Goal: Information Seeking & Learning: Compare options

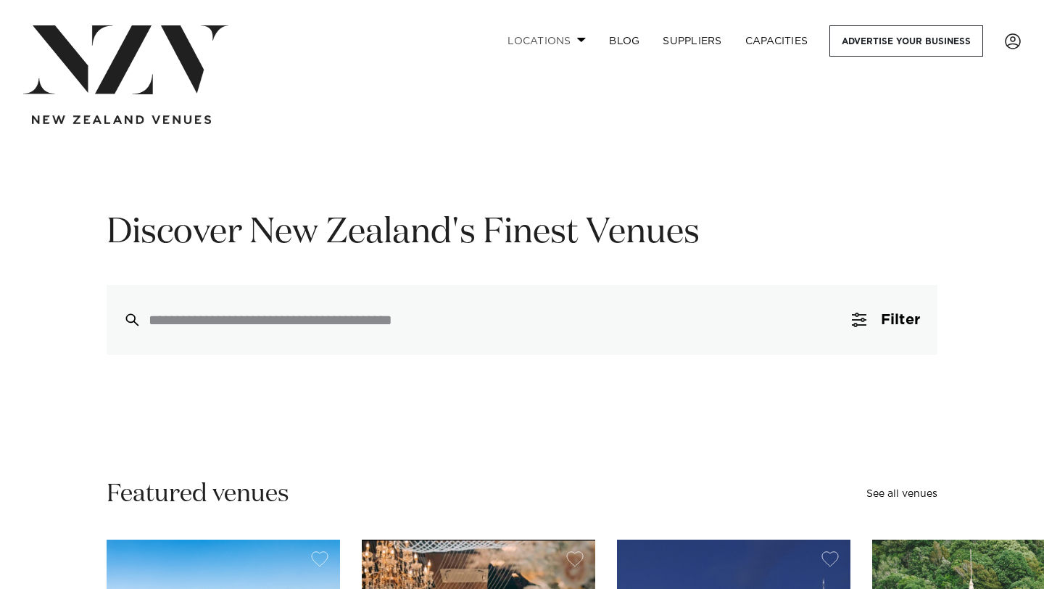
click at [559, 38] on link "Locations" at bounding box center [547, 40] width 102 height 31
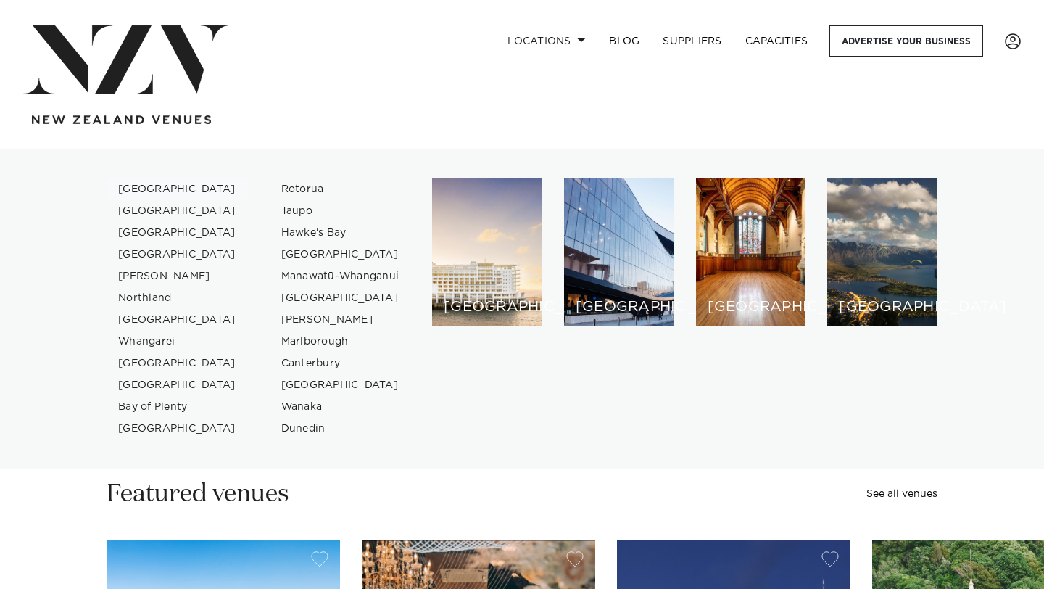
click at [158, 189] on link "[GEOGRAPHIC_DATA]" at bounding box center [177, 189] width 141 height 22
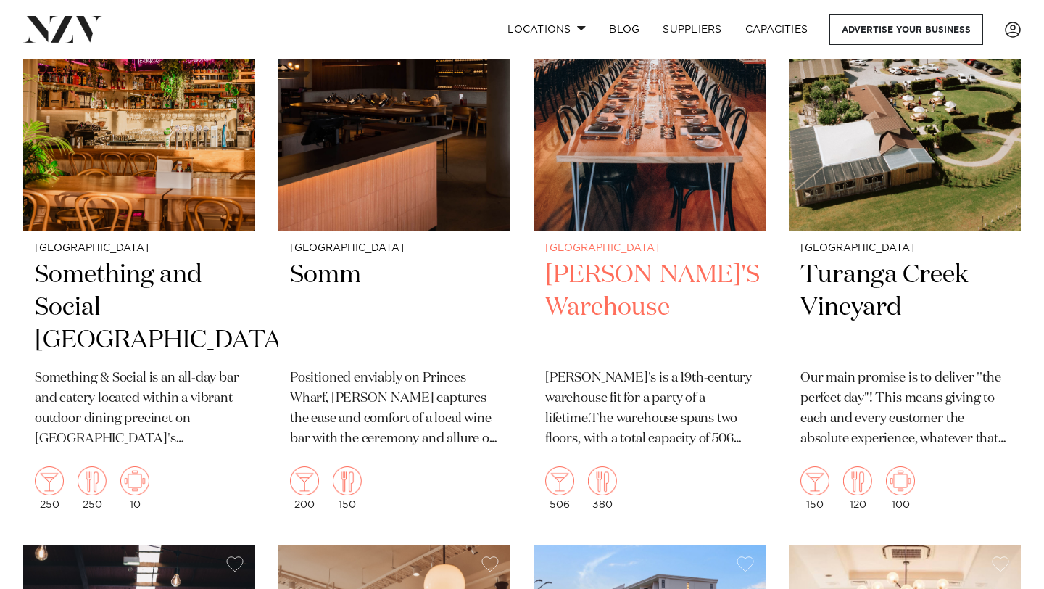
scroll to position [15147, 0]
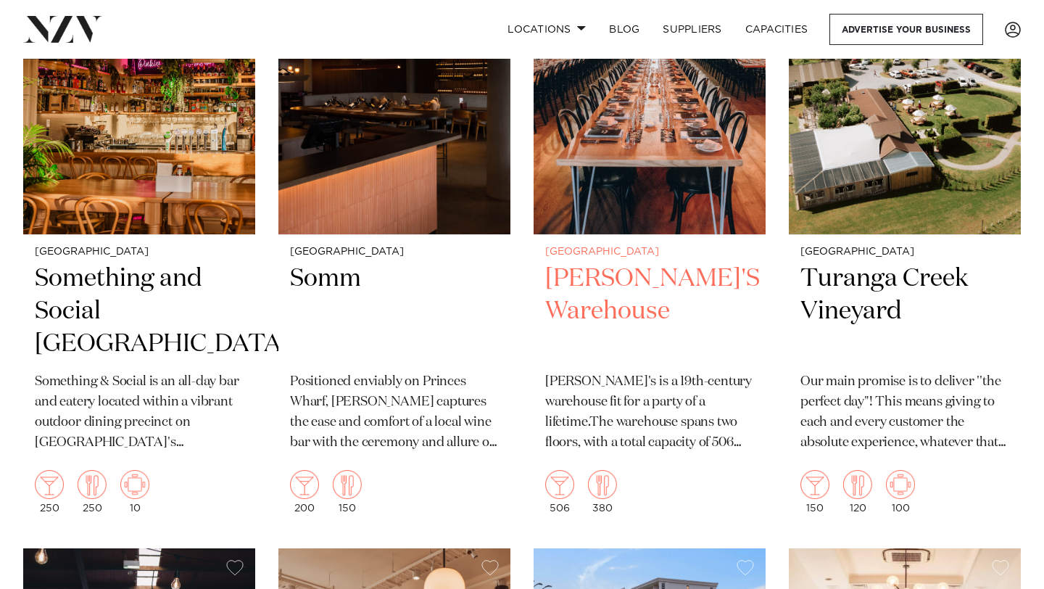
click at [614, 263] on h2 "BRAD'S Warehouse" at bounding box center [649, 312] width 209 height 98
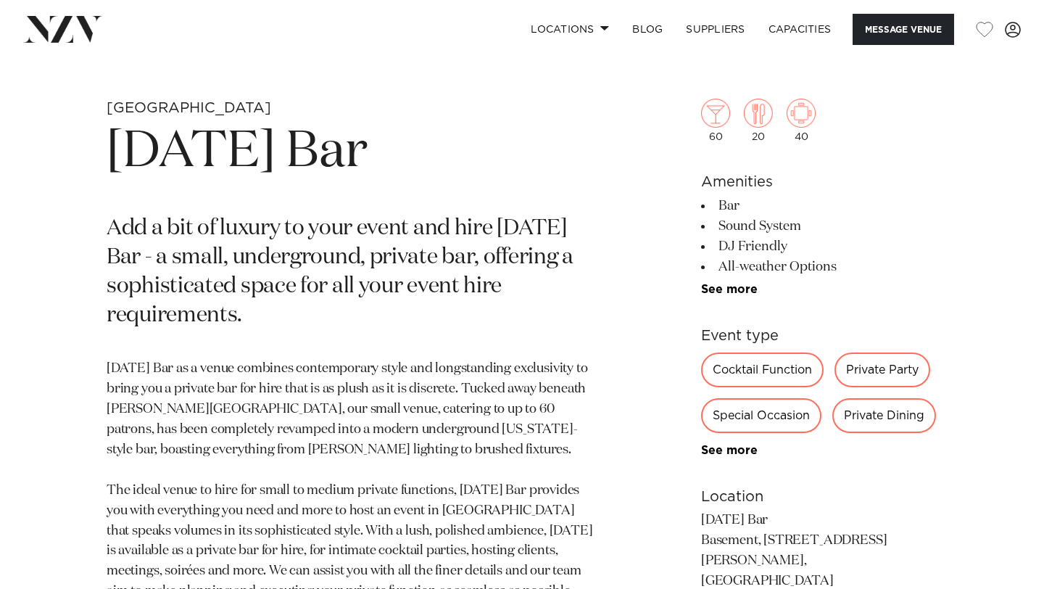
scroll to position [511, 0]
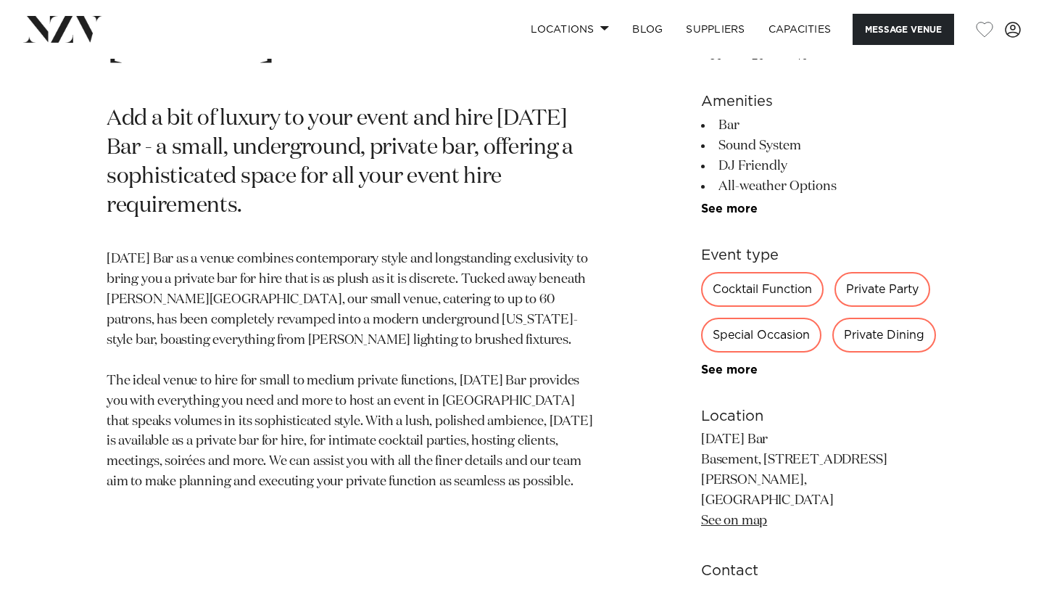
click at [62, 425] on div "Auckland Thursday Bar Add a bit of luxury to your event and hire Thursday Bar -…" at bounding box center [522, 336] width 1021 height 694
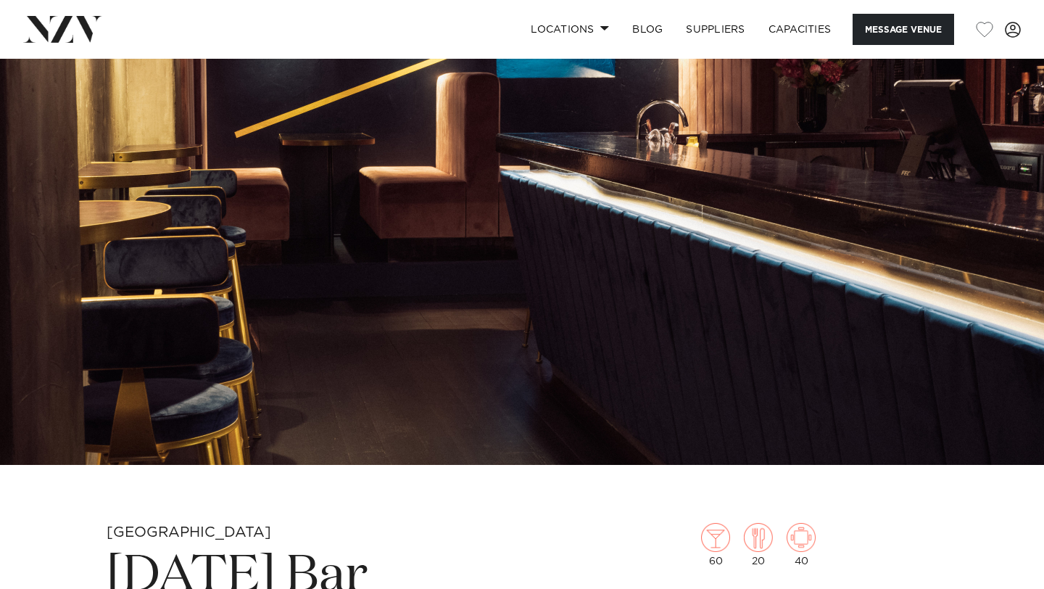
scroll to position [0, 0]
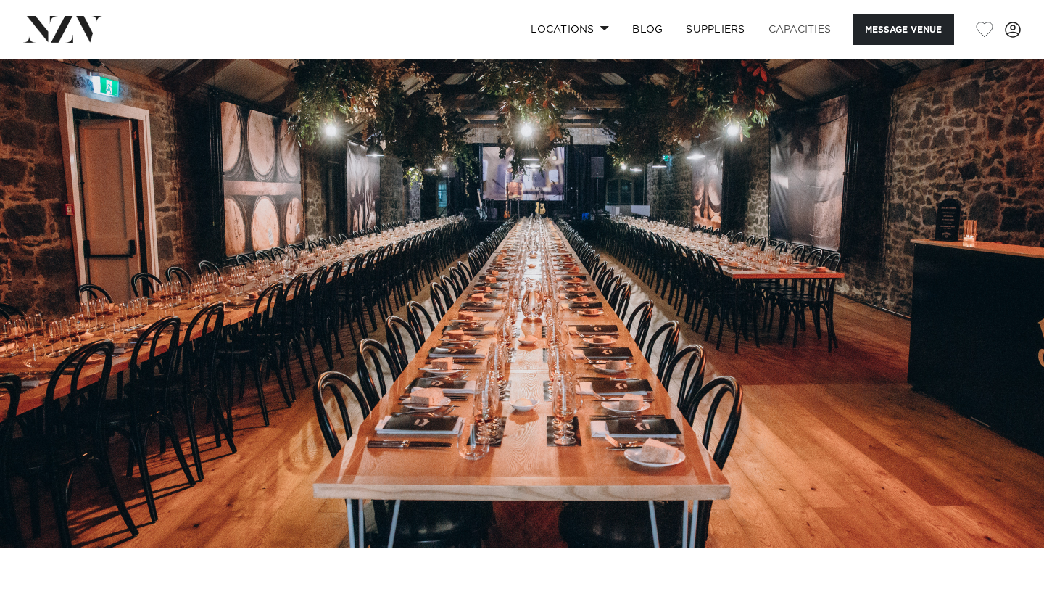
click at [794, 28] on link "Capacities" at bounding box center [800, 29] width 86 height 31
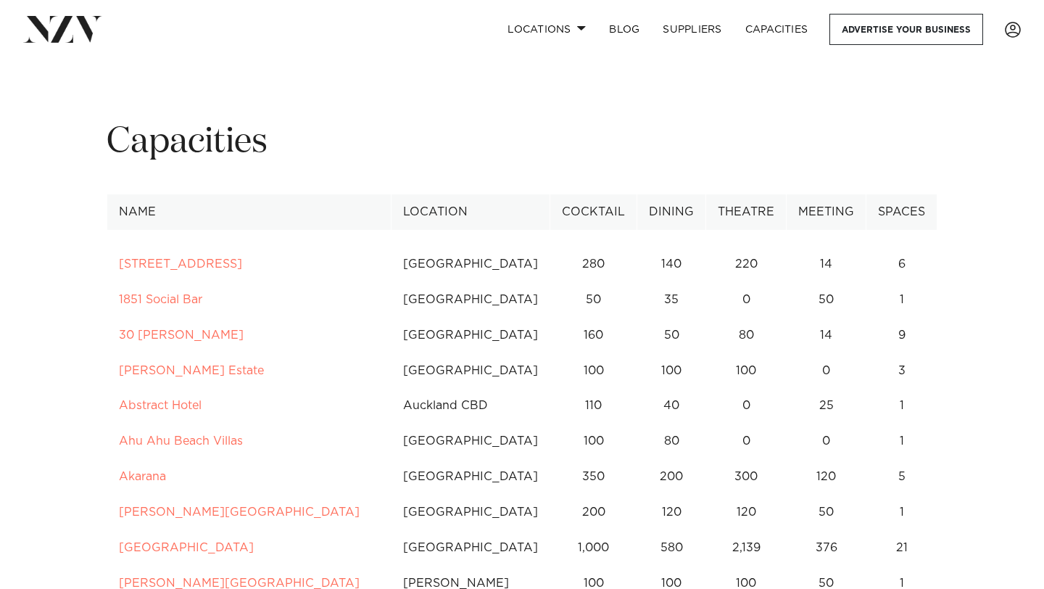
click at [795, 28] on link "Capacities" at bounding box center [777, 29] width 86 height 31
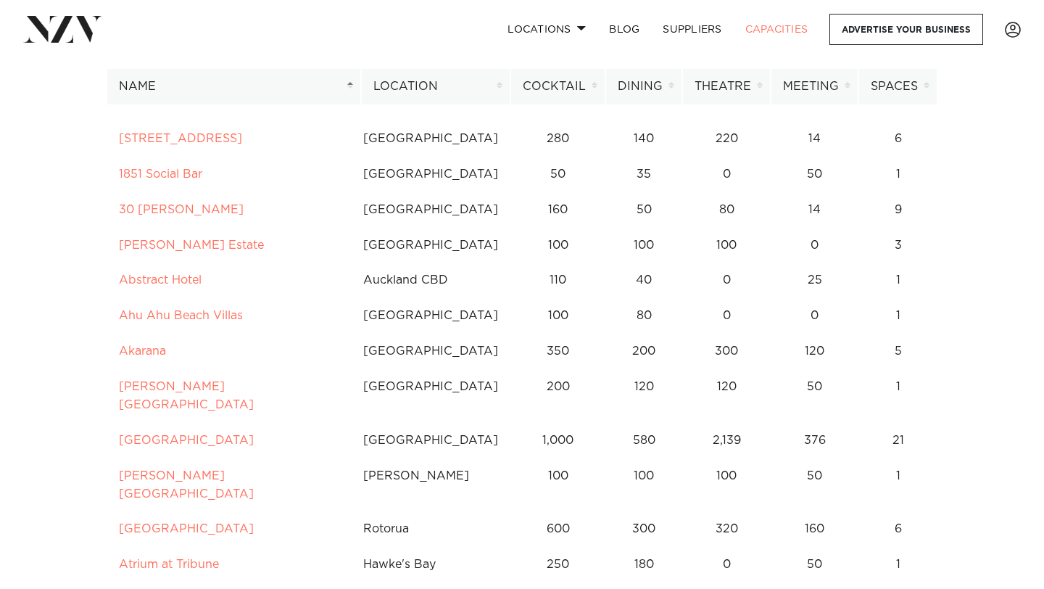
scroll to position [128, 0]
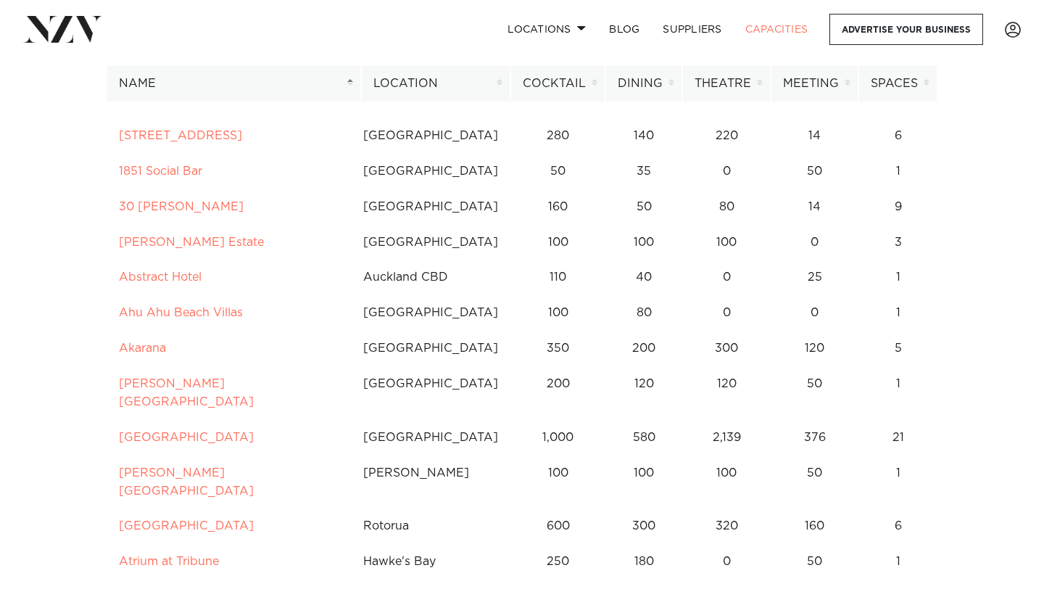
click at [599, 84] on th "Cocktail" at bounding box center [558, 84] width 95 height 36
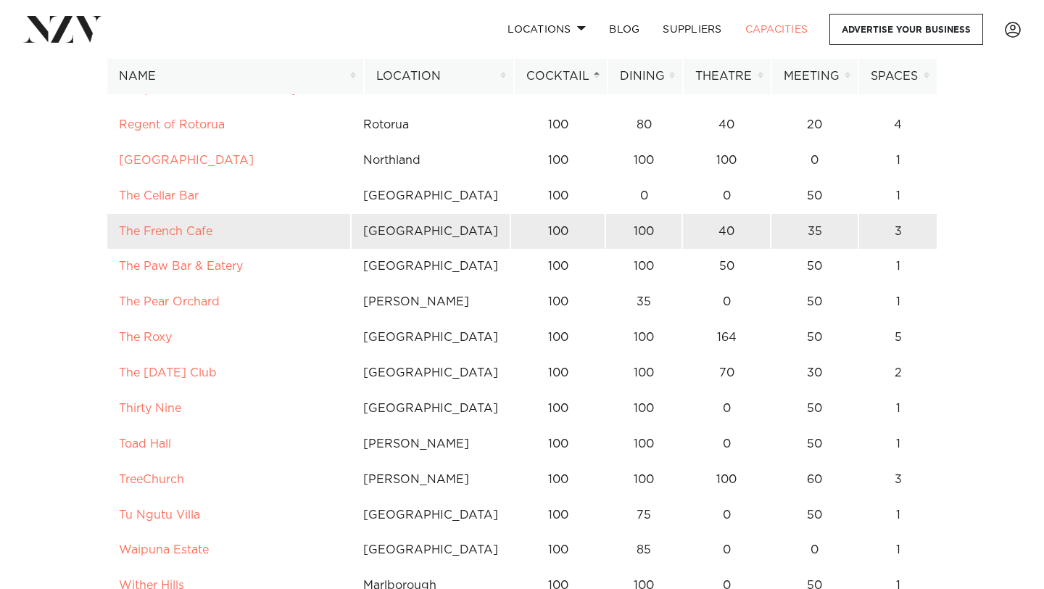
scroll to position [2539, 0]
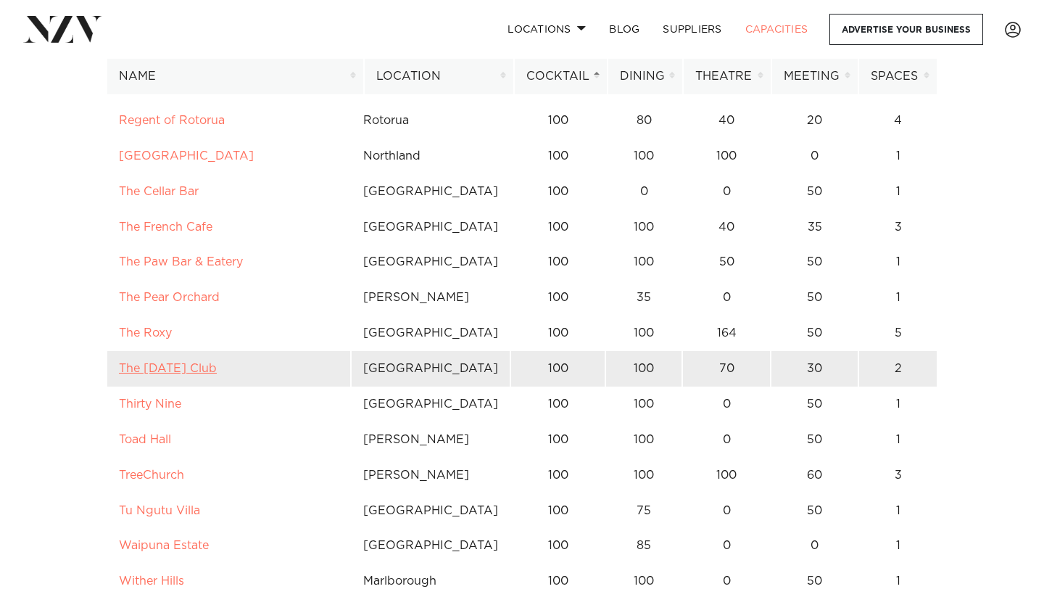
click at [216, 363] on link "The [DATE] Club" at bounding box center [168, 369] width 98 height 12
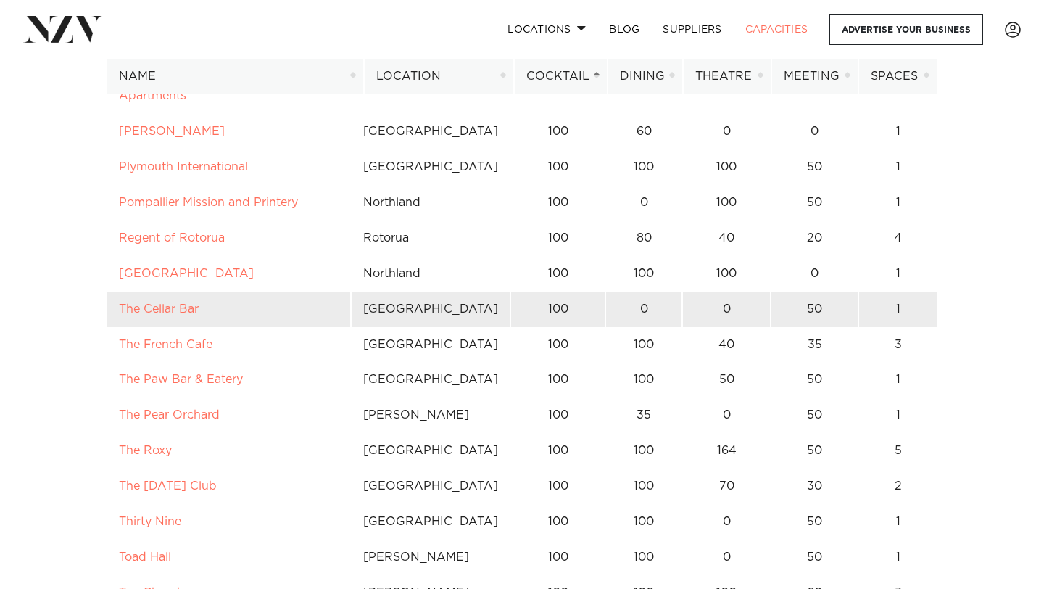
scroll to position [2402, 0]
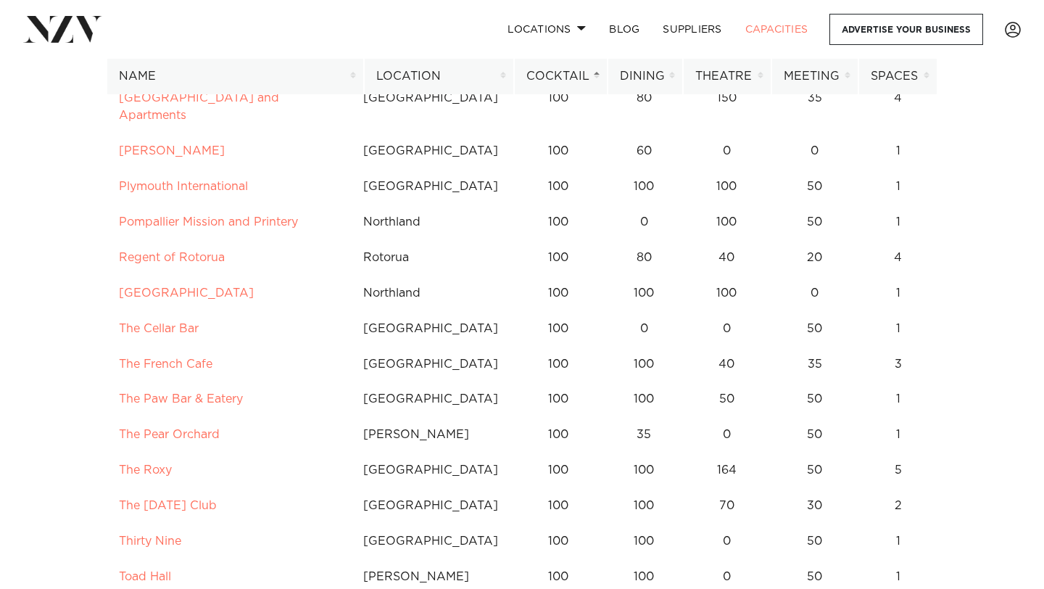
click at [504, 73] on th "Location" at bounding box center [439, 77] width 150 height 36
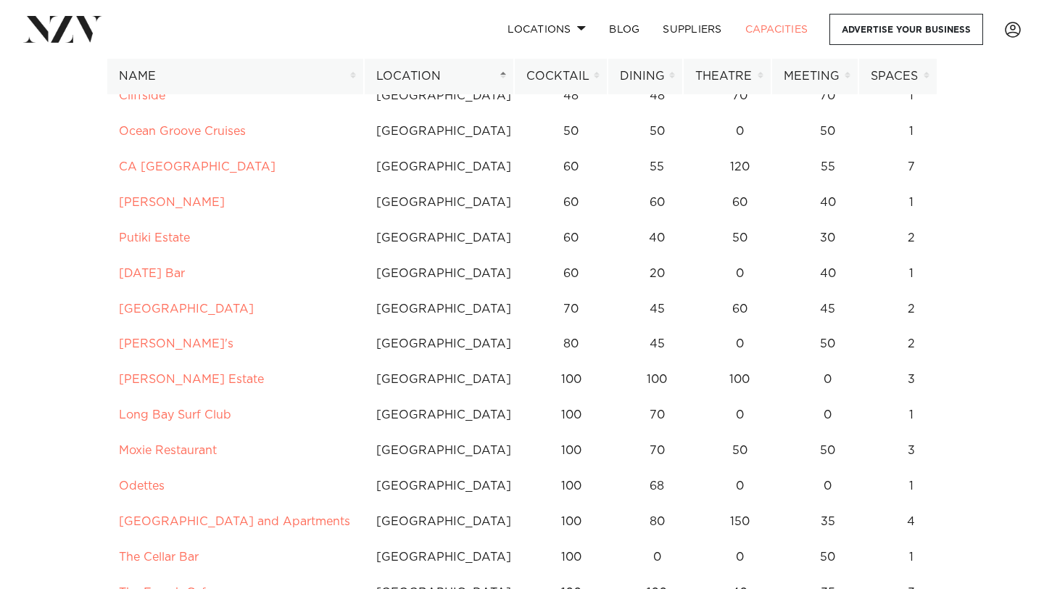
scroll to position [331, 0]
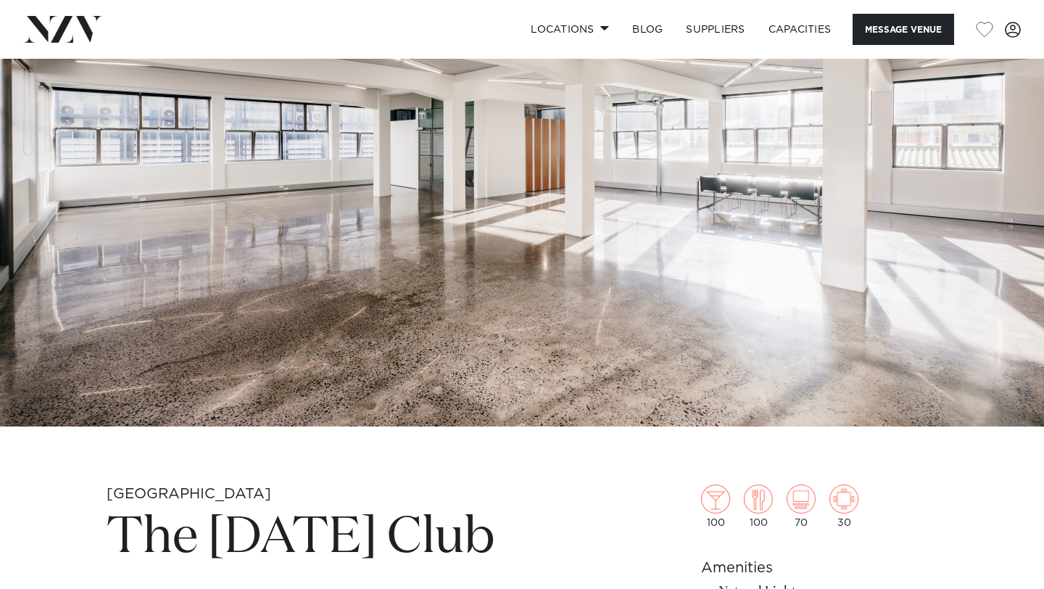
scroll to position [83, 0]
